Goal: Task Accomplishment & Management: Manage account settings

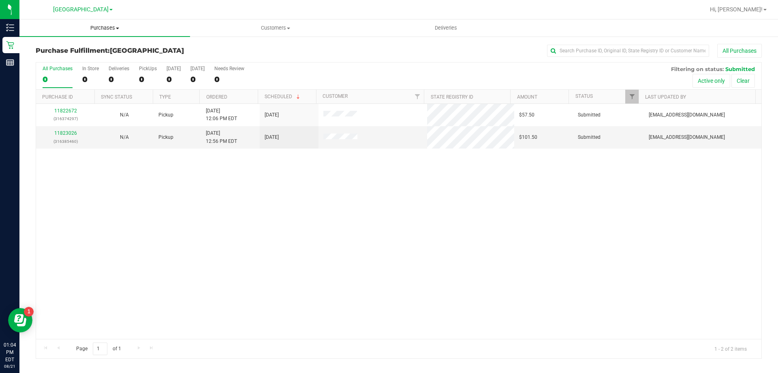
click at [107, 29] on span "Purchases" at bounding box center [104, 27] width 171 height 7
click at [69, 62] on li "Fulfillment" at bounding box center [104, 59] width 171 height 10
click at [100, 26] on span "Purchases" at bounding box center [104, 27] width 171 height 7
click at [74, 55] on li "Fulfillment" at bounding box center [104, 59] width 171 height 10
click at [413, 218] on div "11822672 (316374297) N/A Pickup [DATE] 12:06 PM EDT 8/21/2025 $57.50 Submitted …" at bounding box center [399, 221] width 726 height 235
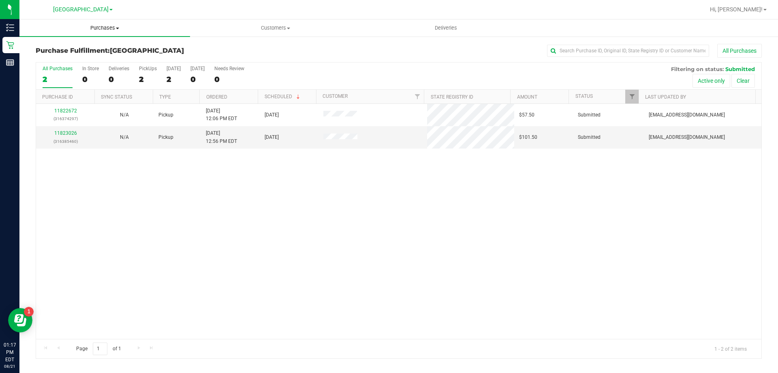
click at [114, 28] on span "Purchases" at bounding box center [104, 27] width 171 height 7
click at [60, 60] on span "Fulfillment" at bounding box center [44, 58] width 50 height 7
click at [755, 8] on span "Hi, [PERSON_NAME]!" at bounding box center [736, 9] width 53 height 6
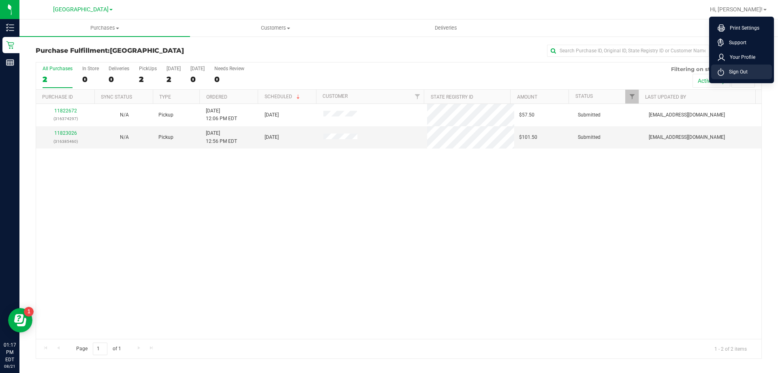
click at [730, 73] on span "Sign Out" at bounding box center [736, 72] width 24 height 8
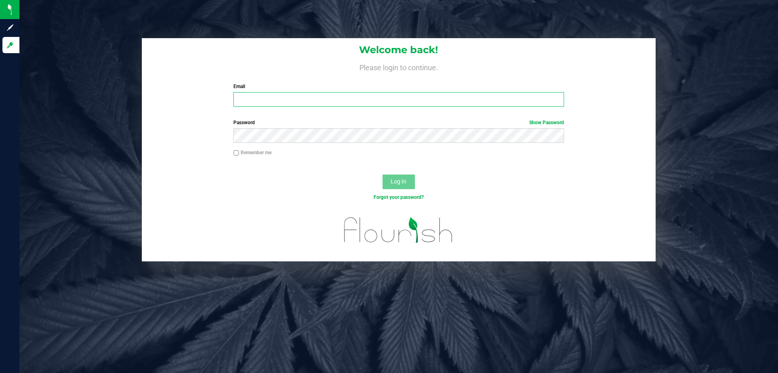
click at [321, 102] on input "Email" at bounding box center [398, 99] width 330 height 15
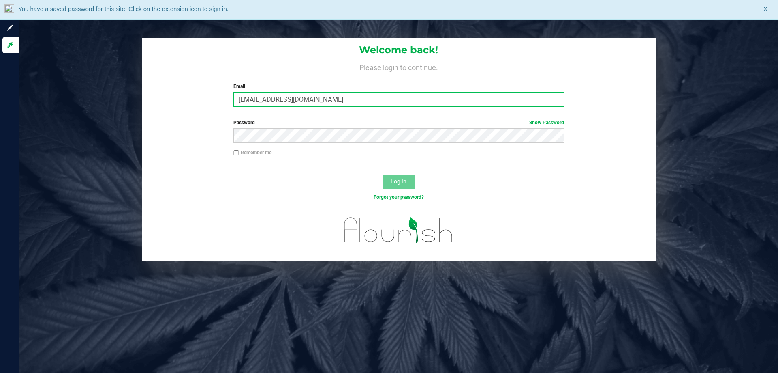
type input "[EMAIL_ADDRESS][DOMAIN_NAME]"
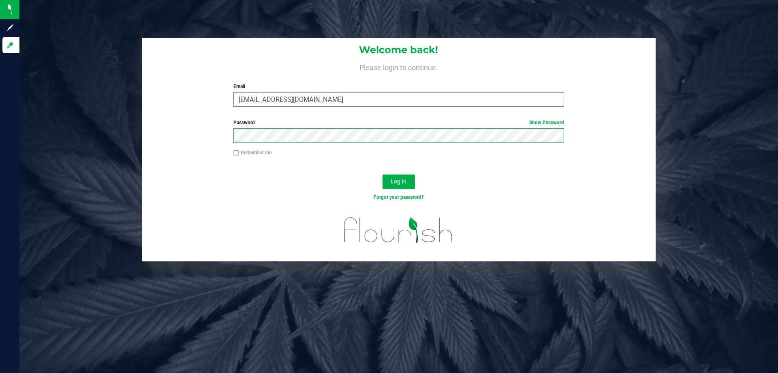
click at [383, 174] on button "Log In" at bounding box center [399, 181] width 32 height 15
